Goal: Communication & Community: Answer question/provide support

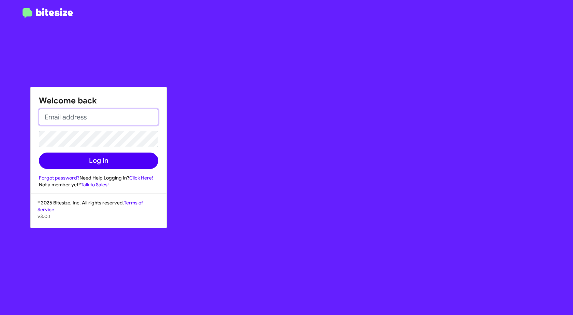
type input "aringgold@ourismancars.com"
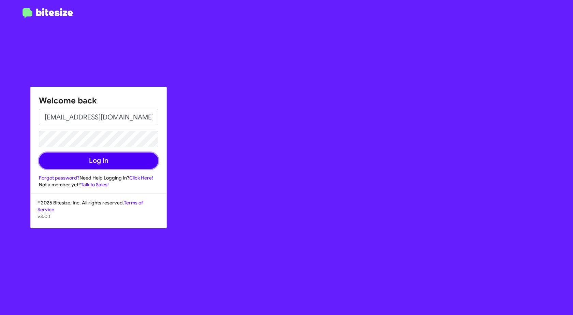
click at [74, 163] on button "Log In" at bounding box center [98, 161] width 119 height 16
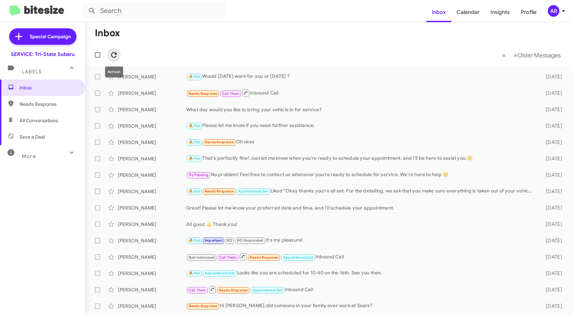
click at [116, 52] on icon at bounding box center [114, 55] width 8 height 8
click at [49, 100] on span "Needs Response" at bounding box center [42, 104] width 85 height 16
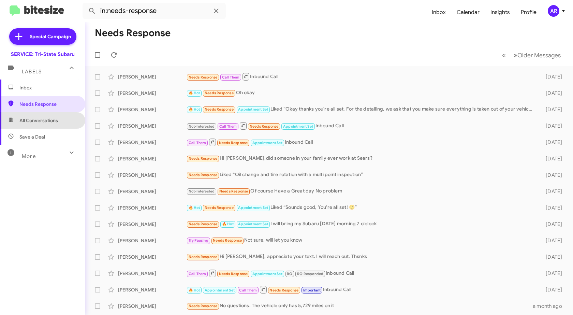
click at [49, 121] on span "All Conversations" at bounding box center [38, 120] width 39 height 7
type input "in:all-conversations"
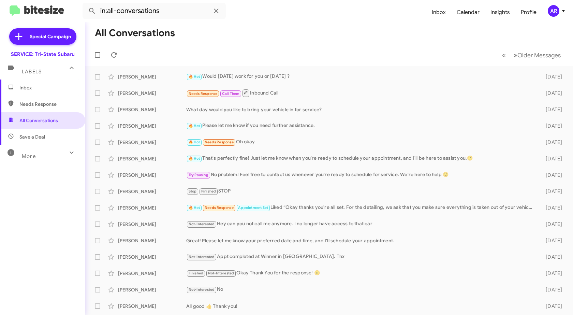
click at [42, 110] on span "Needs Response" at bounding box center [42, 104] width 85 height 16
type input "in:needs-response"
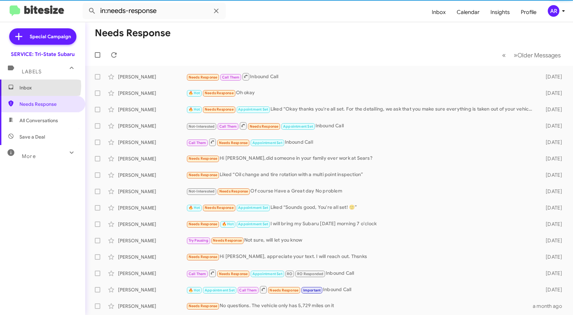
click at [36, 86] on span "Inbox" at bounding box center [48, 87] width 58 height 7
